Goal: Transaction & Acquisition: Download file/media

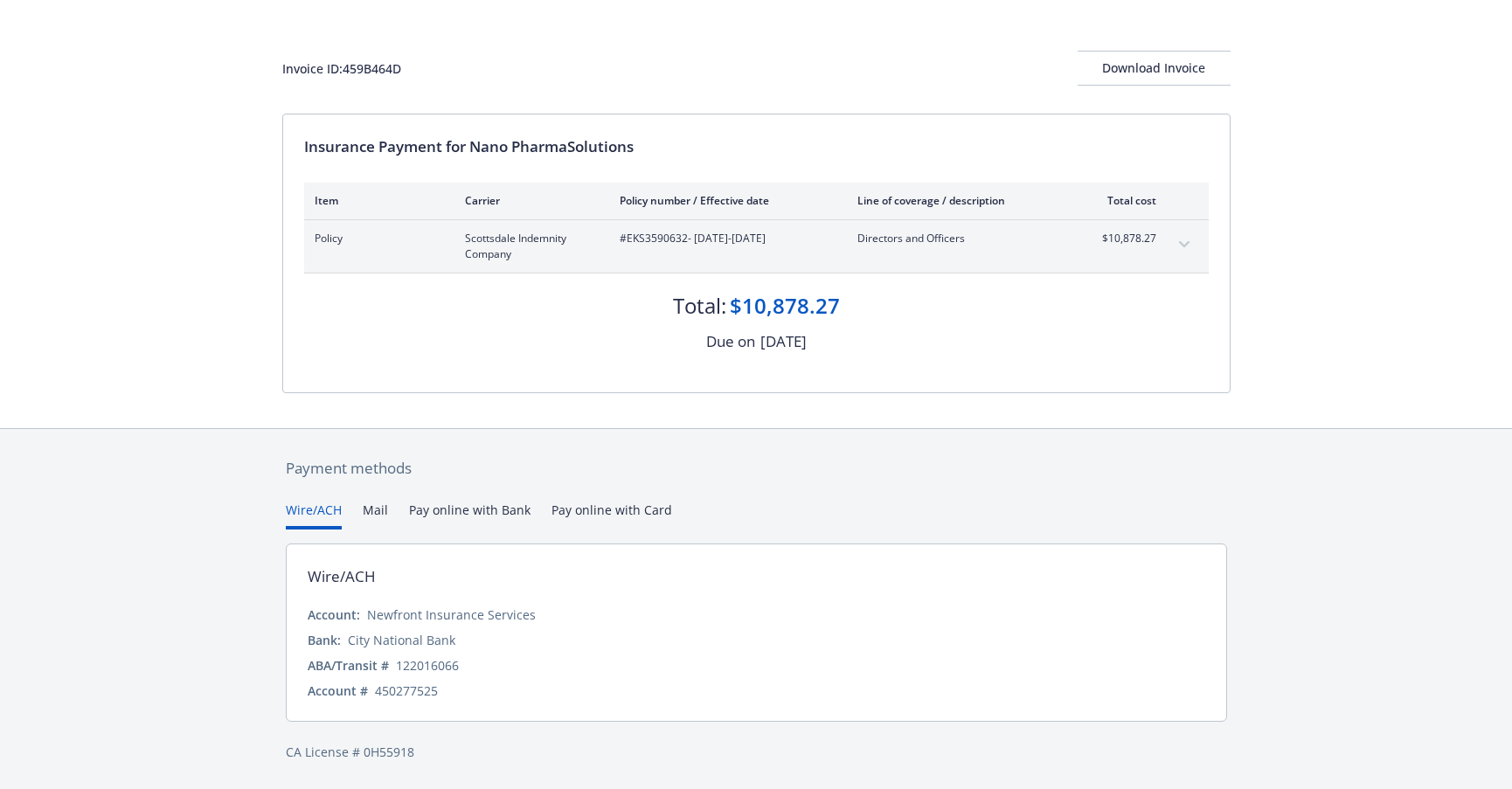
scroll to position [34, 0]
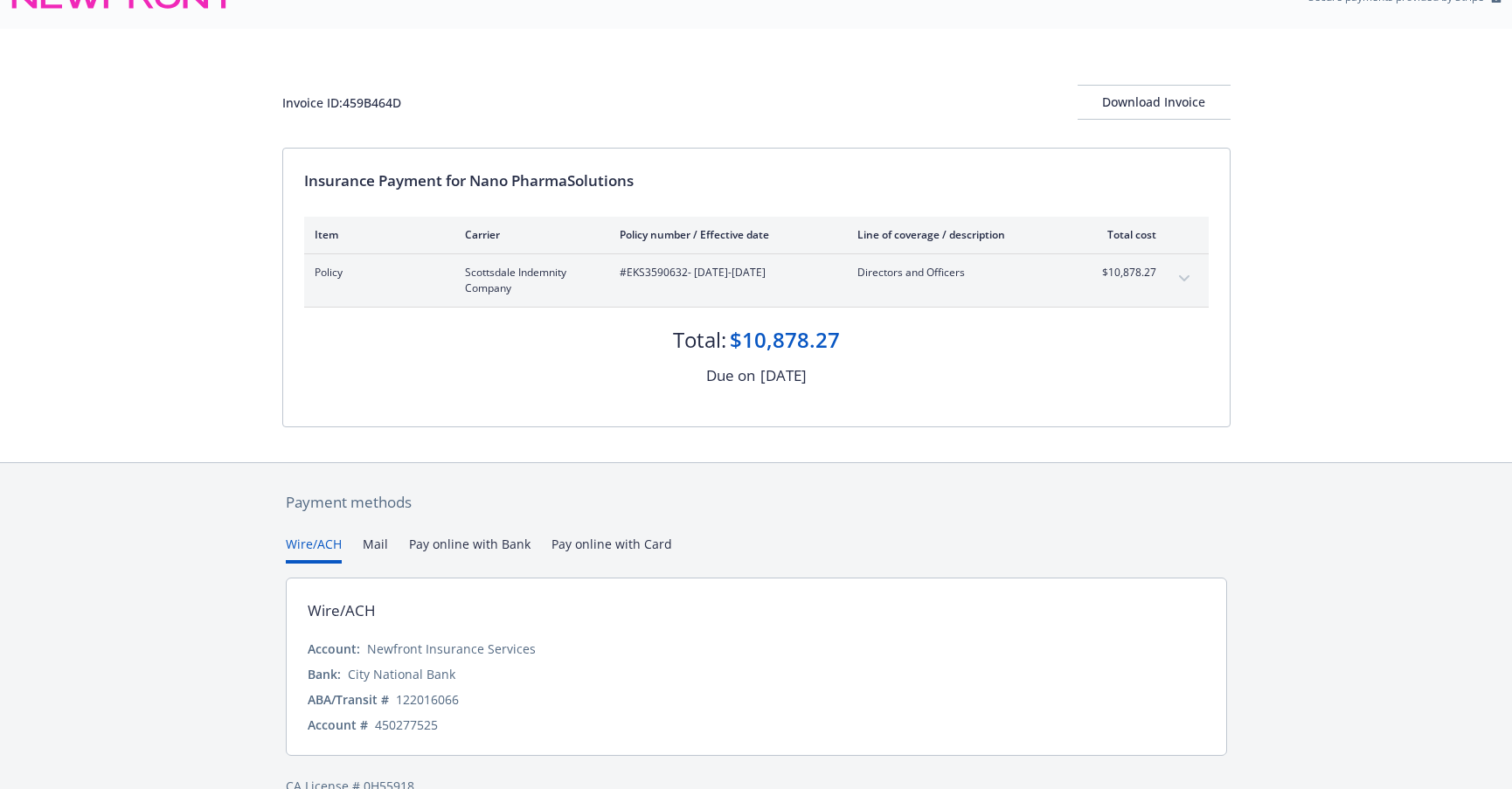
click at [587, 514] on div "Payment methods Wire/ACH Mail Pay online with Bank Pay online with Card Wire/AC…" at bounding box center [756, 644] width 948 height 361
click at [327, 541] on button "Wire/ACH" at bounding box center [313, 549] width 56 height 28
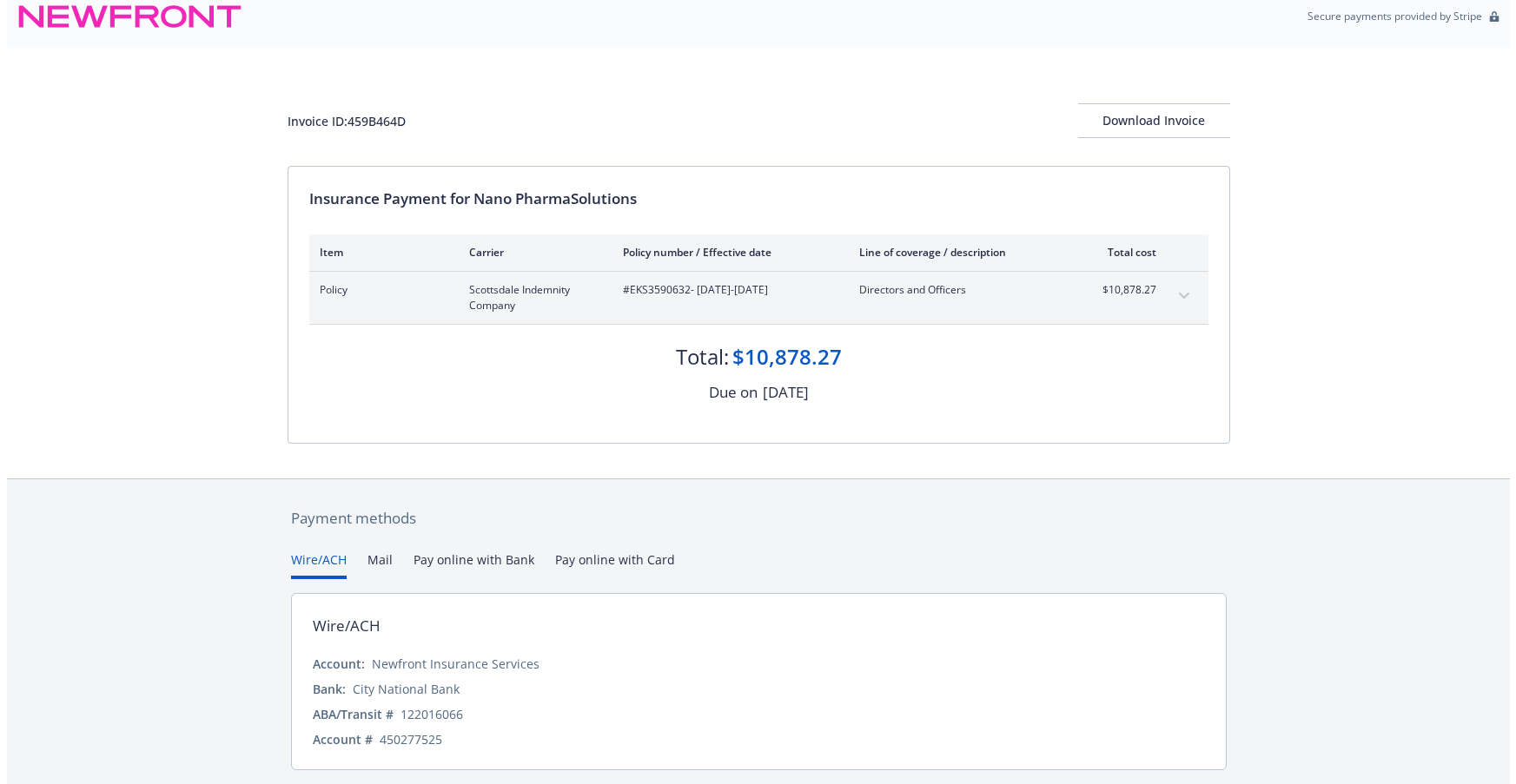
scroll to position [0, 0]
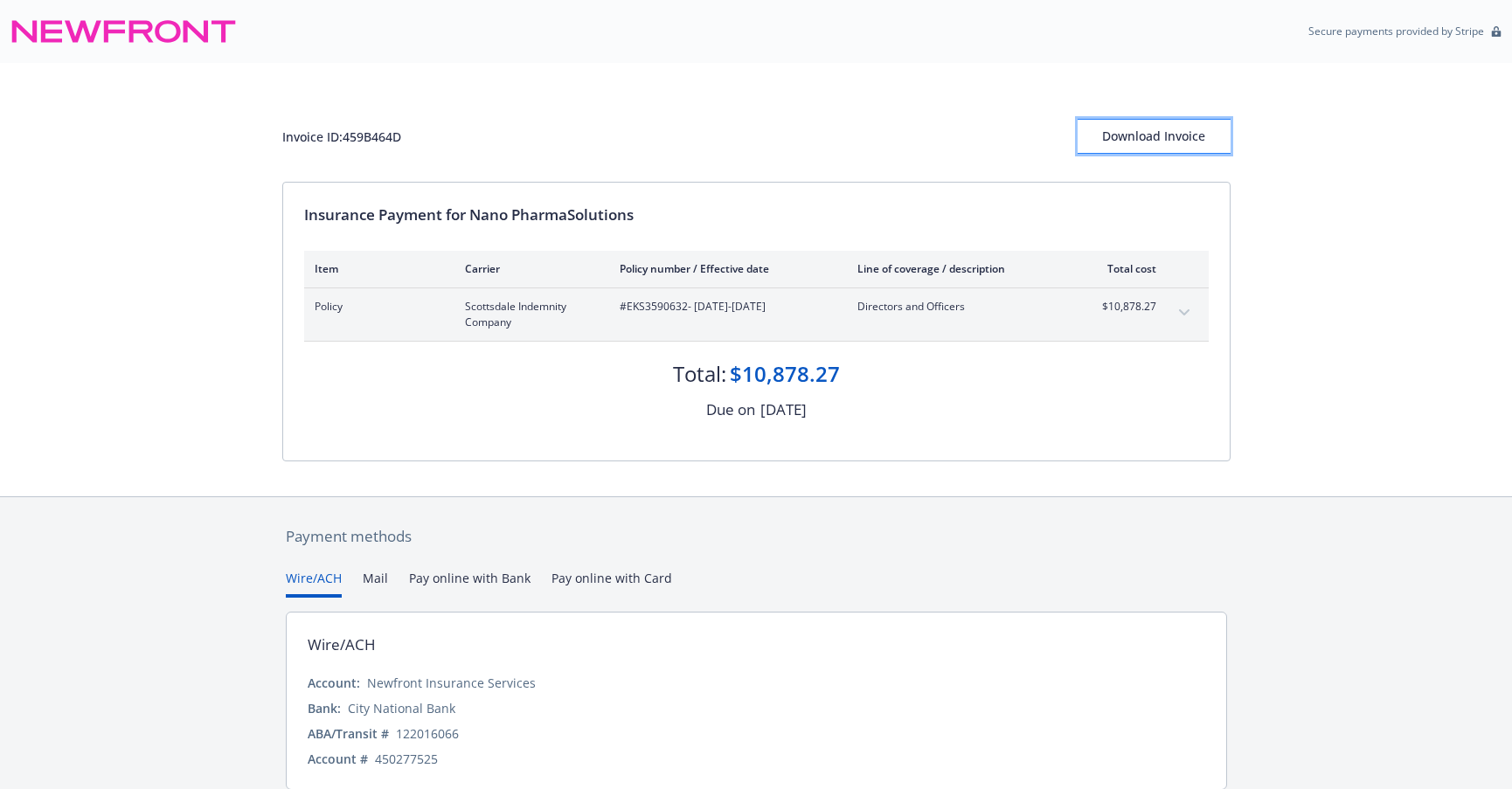
click at [1173, 140] on div "Download Invoice" at bounding box center [1154, 137] width 153 height 33
